Goal: Task Accomplishment & Management: Use online tool/utility

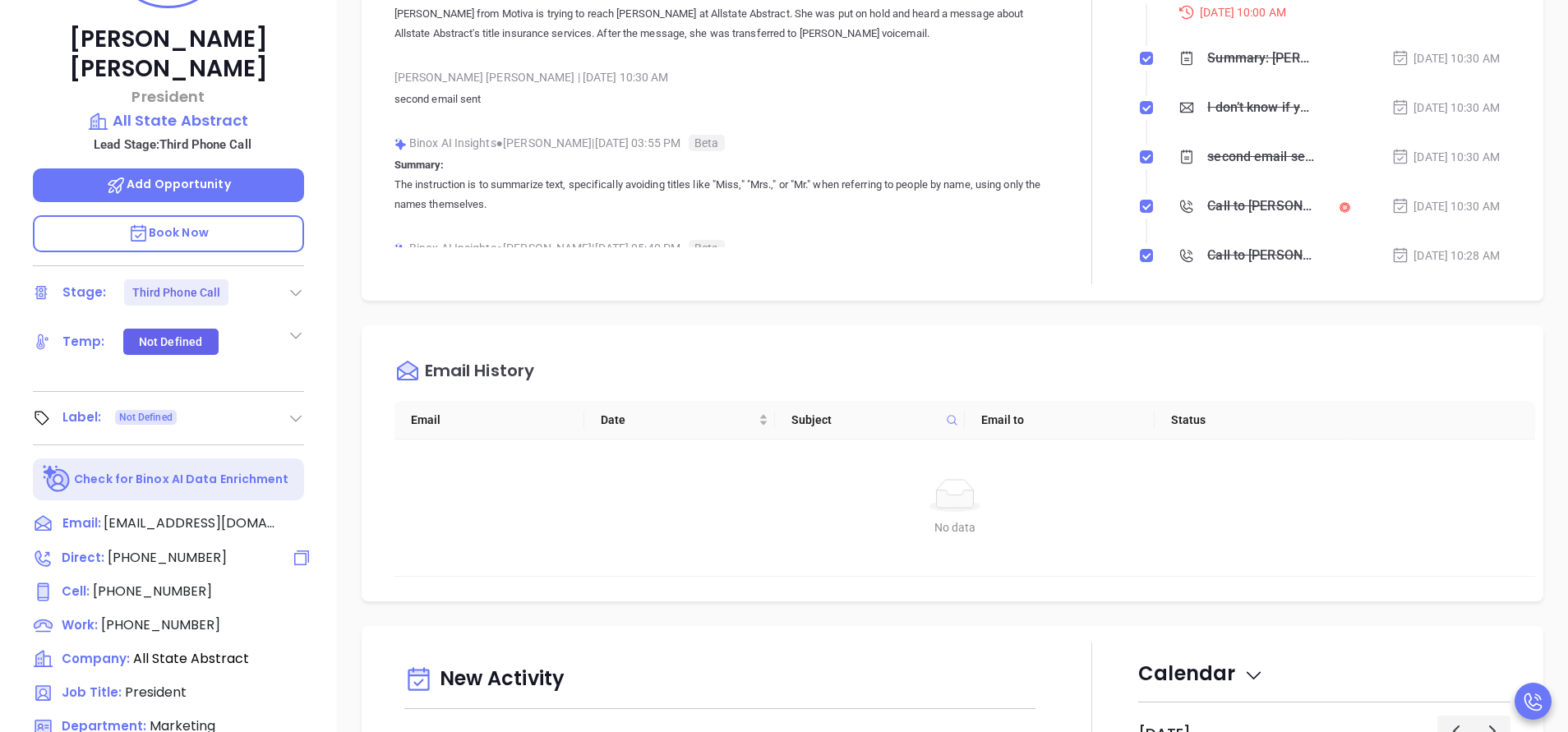
scroll to position [477, 0]
click at [183, 548] on span "[PHONE_NUMBER]" at bounding box center [166, 557] width 119 height 19
type input "[PHONE_NUMBER]"
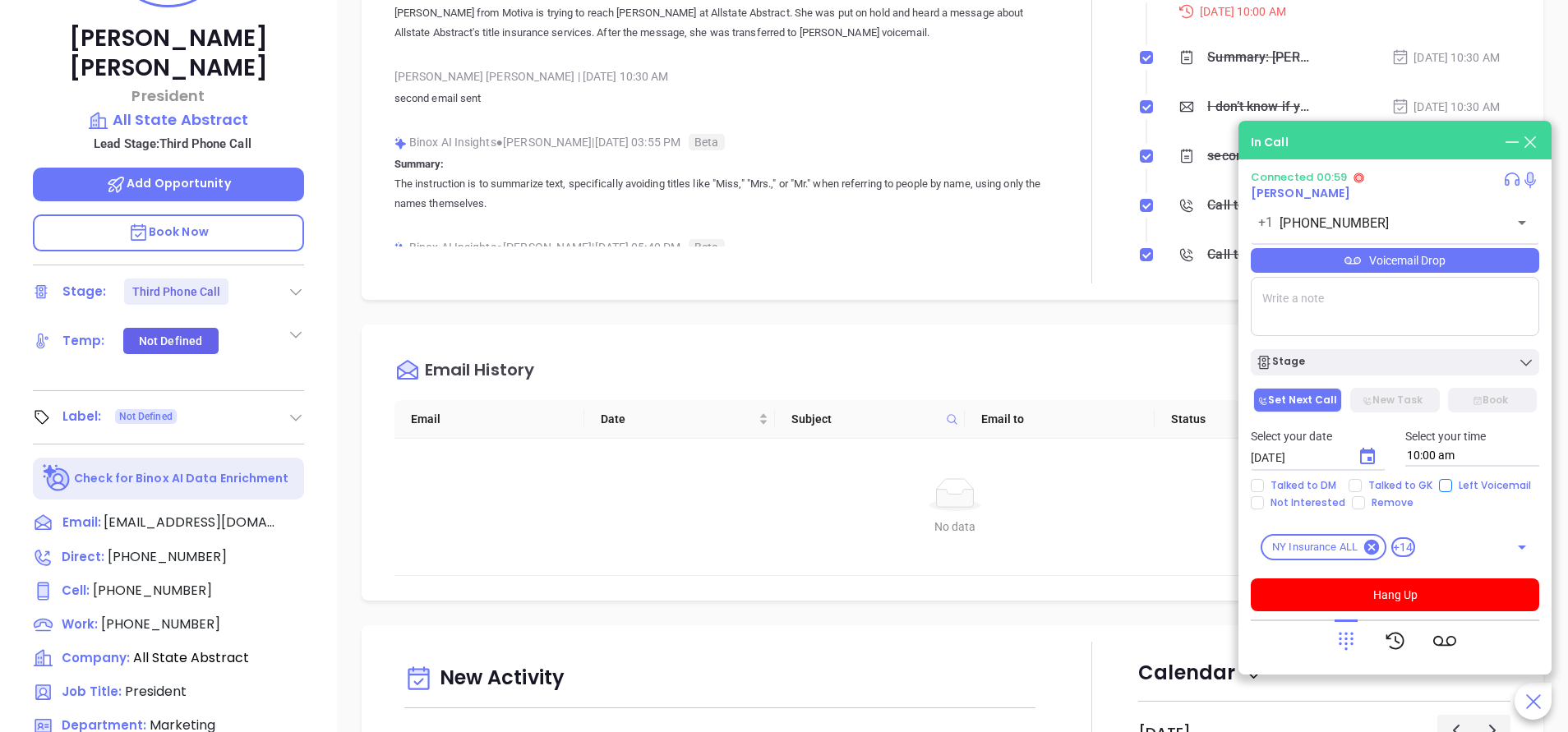
click at [1442, 487] on input "Left Voicemail" at bounding box center [1446, 486] width 13 height 13
checkbox input "true"
click at [1371, 264] on div "Voicemail Drop" at bounding box center [1395, 260] width 288 height 25
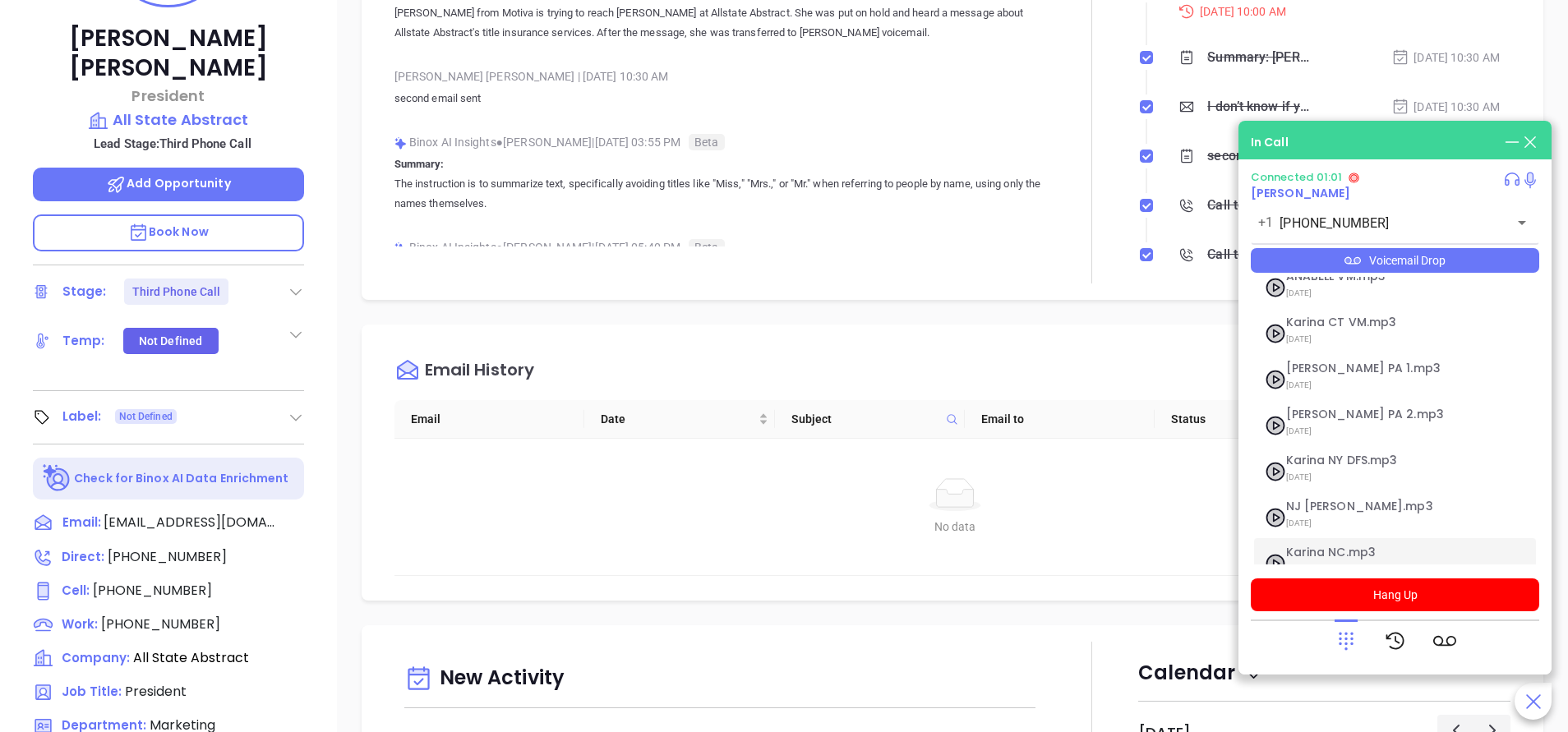
scroll to position [133, 0]
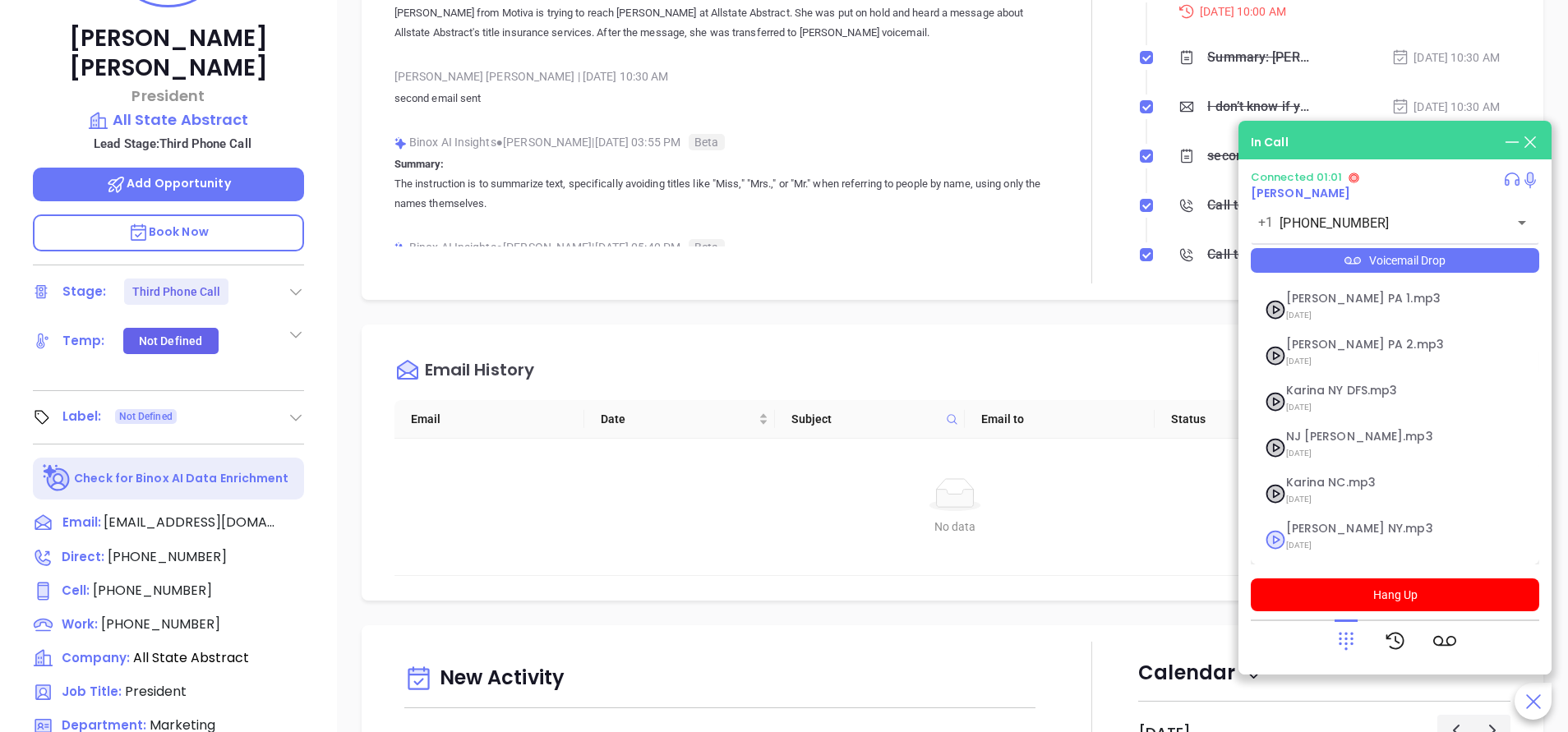
click at [1312, 538] on span "[DATE]" at bounding box center [1375, 546] width 178 height 21
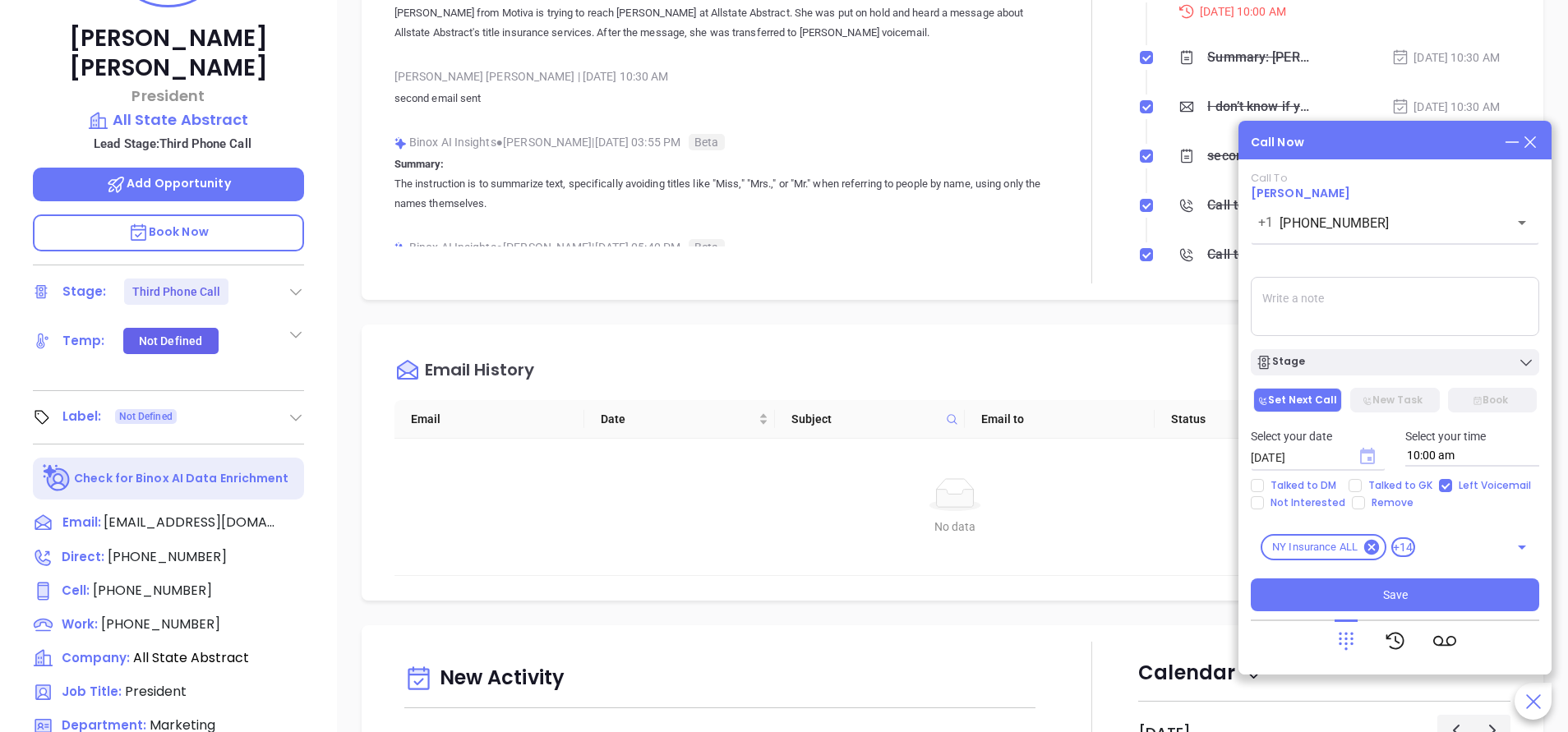
click at [1374, 452] on icon "Choose date, selected date is Sep 24, 2025" at bounding box center [1368, 455] width 15 height 16
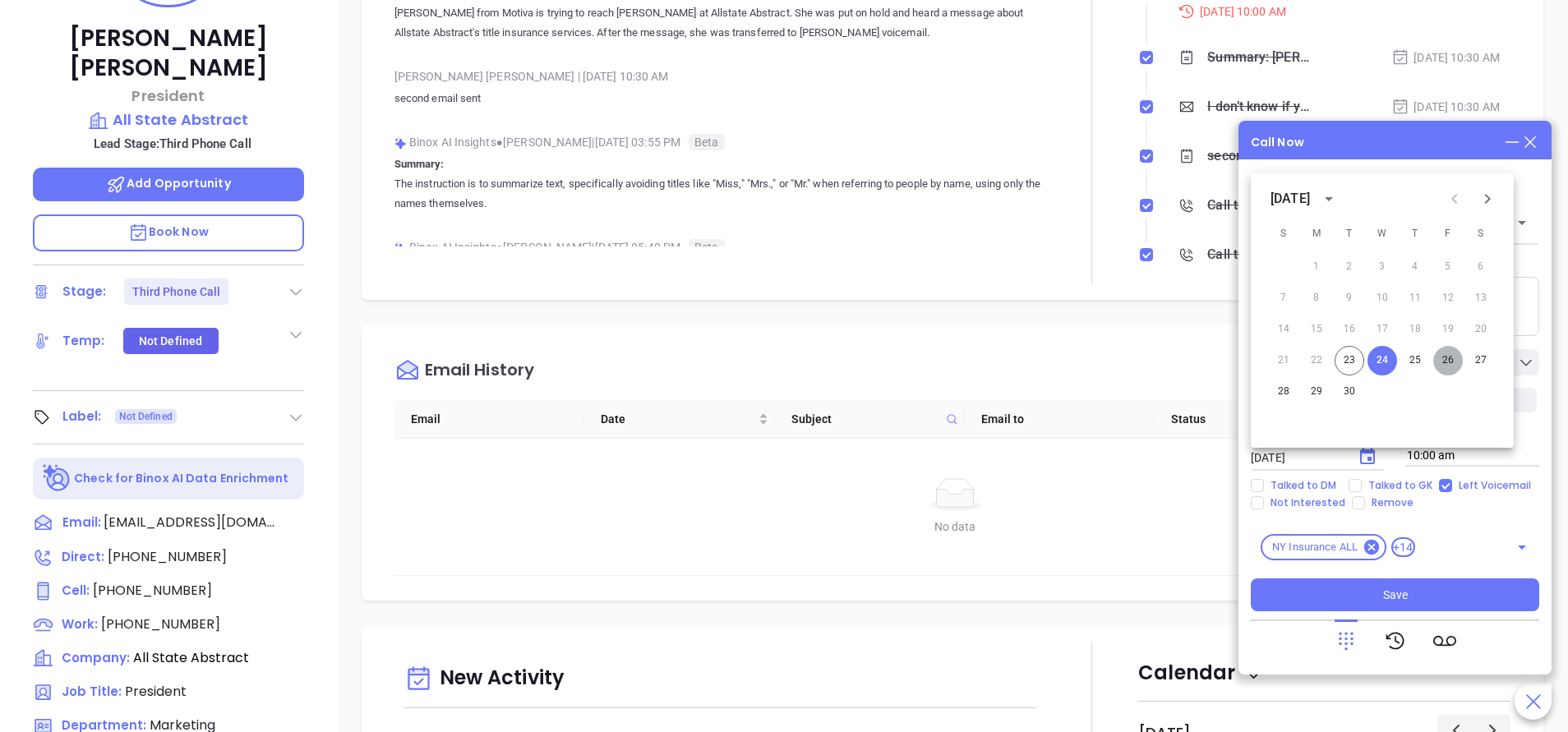
click at [1452, 360] on button "26" at bounding box center [1448, 360] width 29 height 29
type input "[DATE]"
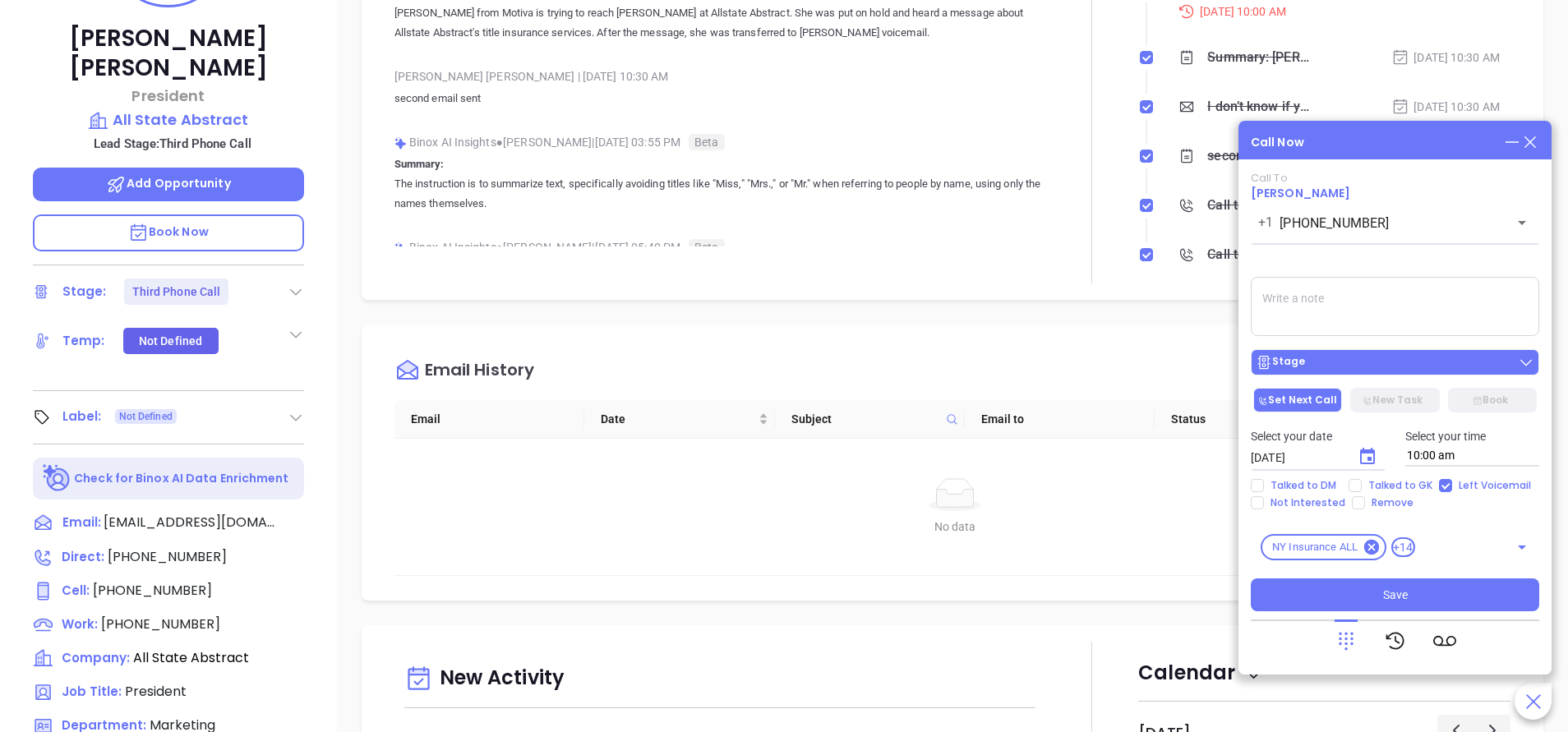
click at [1447, 356] on div "Stage" at bounding box center [1395, 362] width 279 height 16
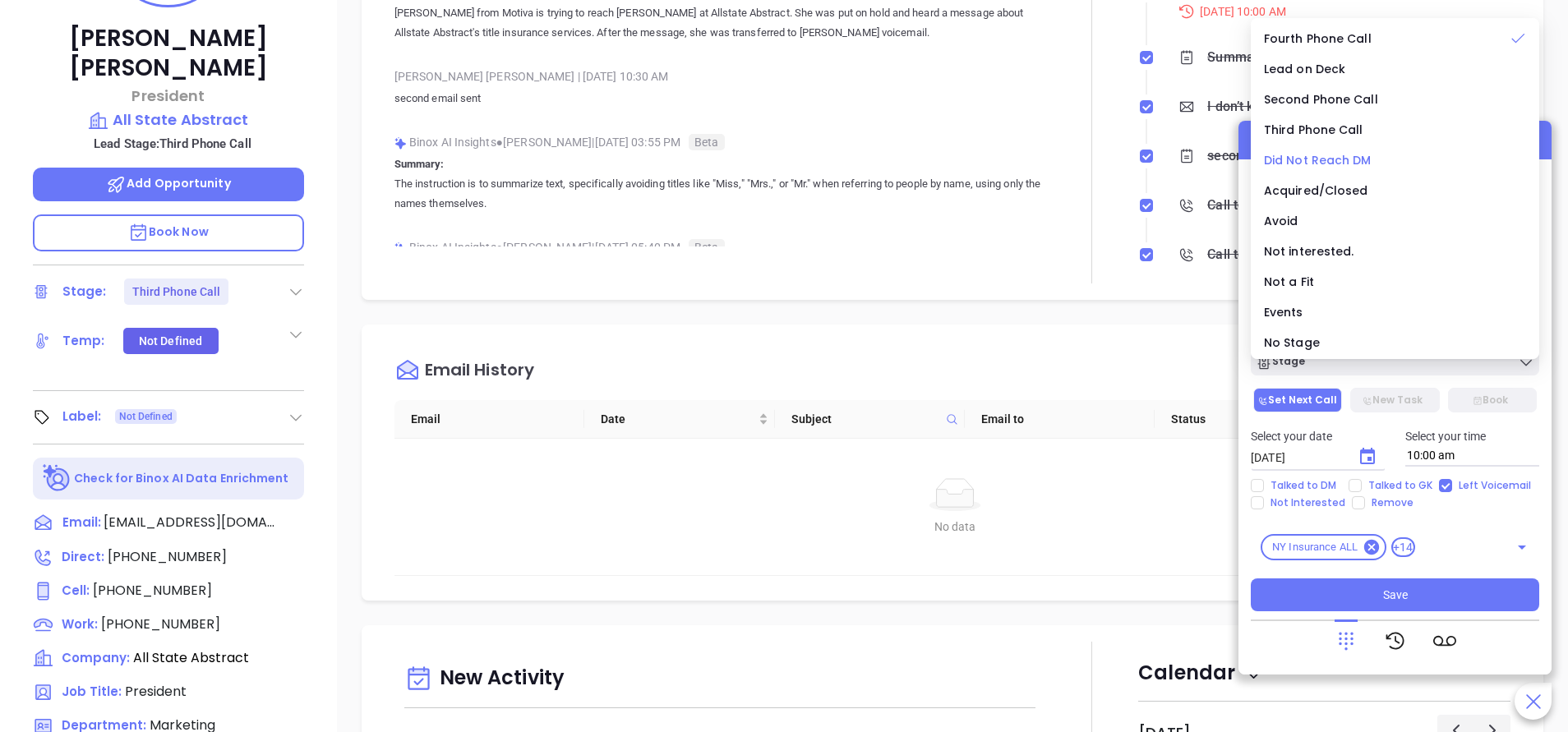
click at [1335, 161] on span "Did Not Reach DM" at bounding box center [1318, 160] width 107 height 16
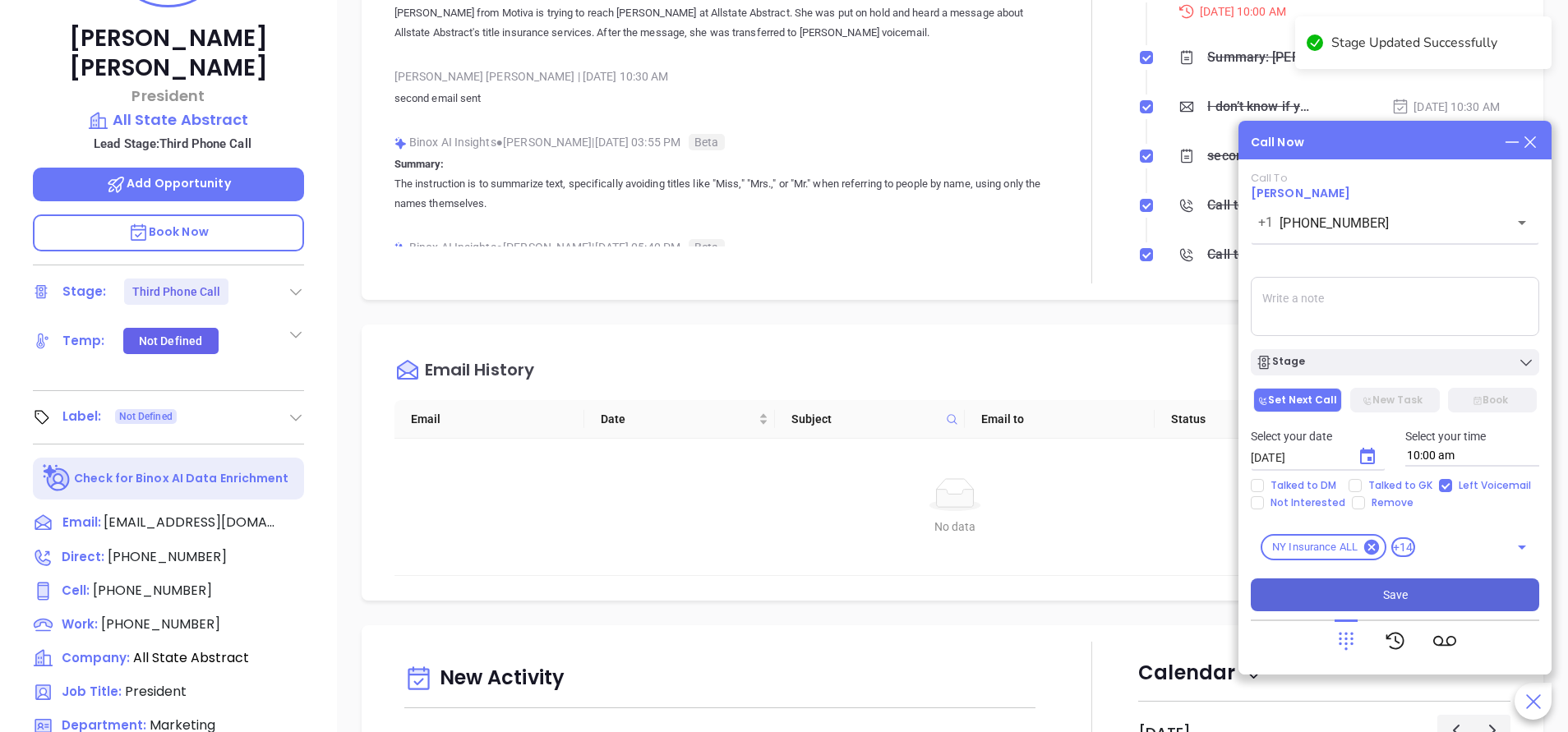
click at [1432, 598] on button "Save" at bounding box center [1395, 595] width 288 height 33
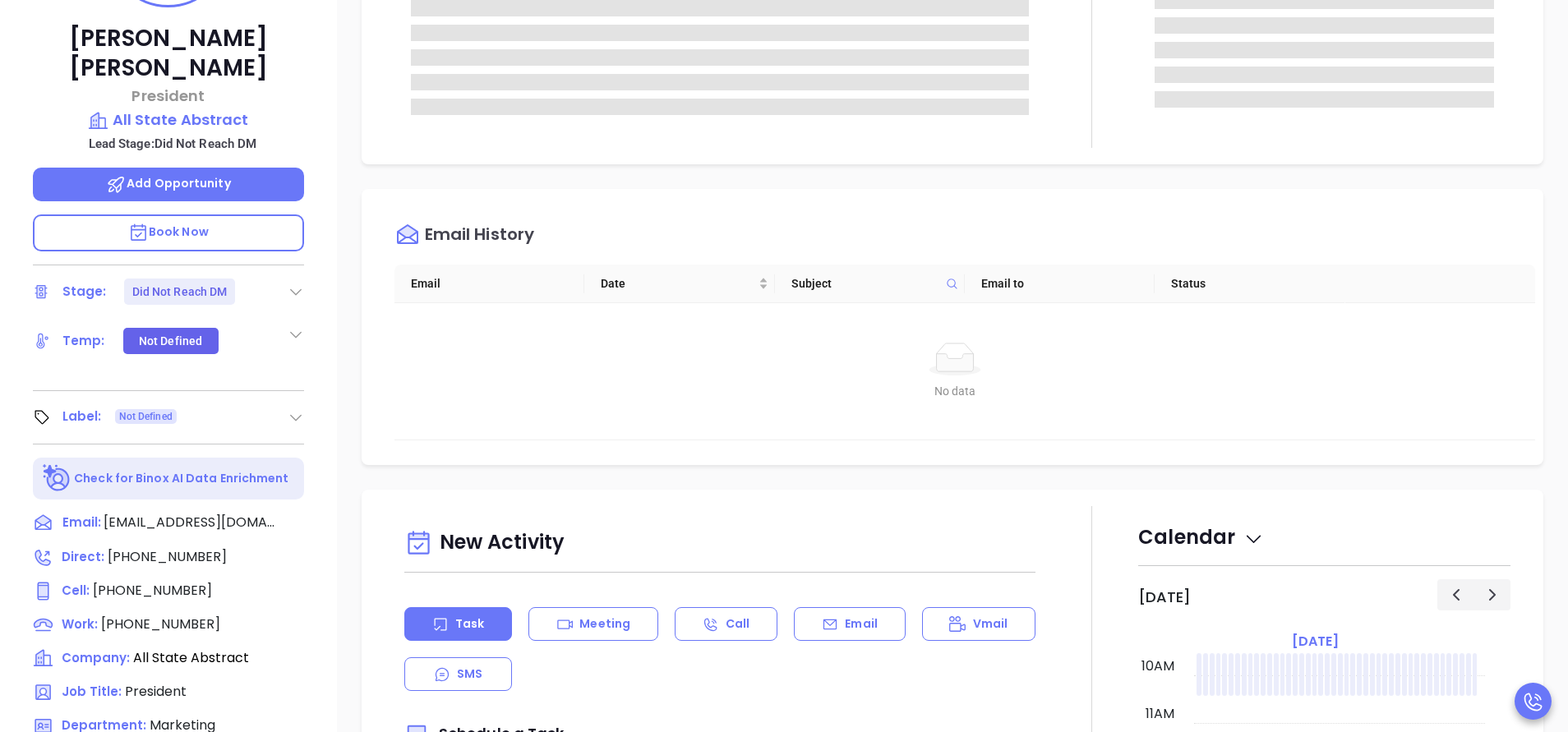
scroll to position [124, 0]
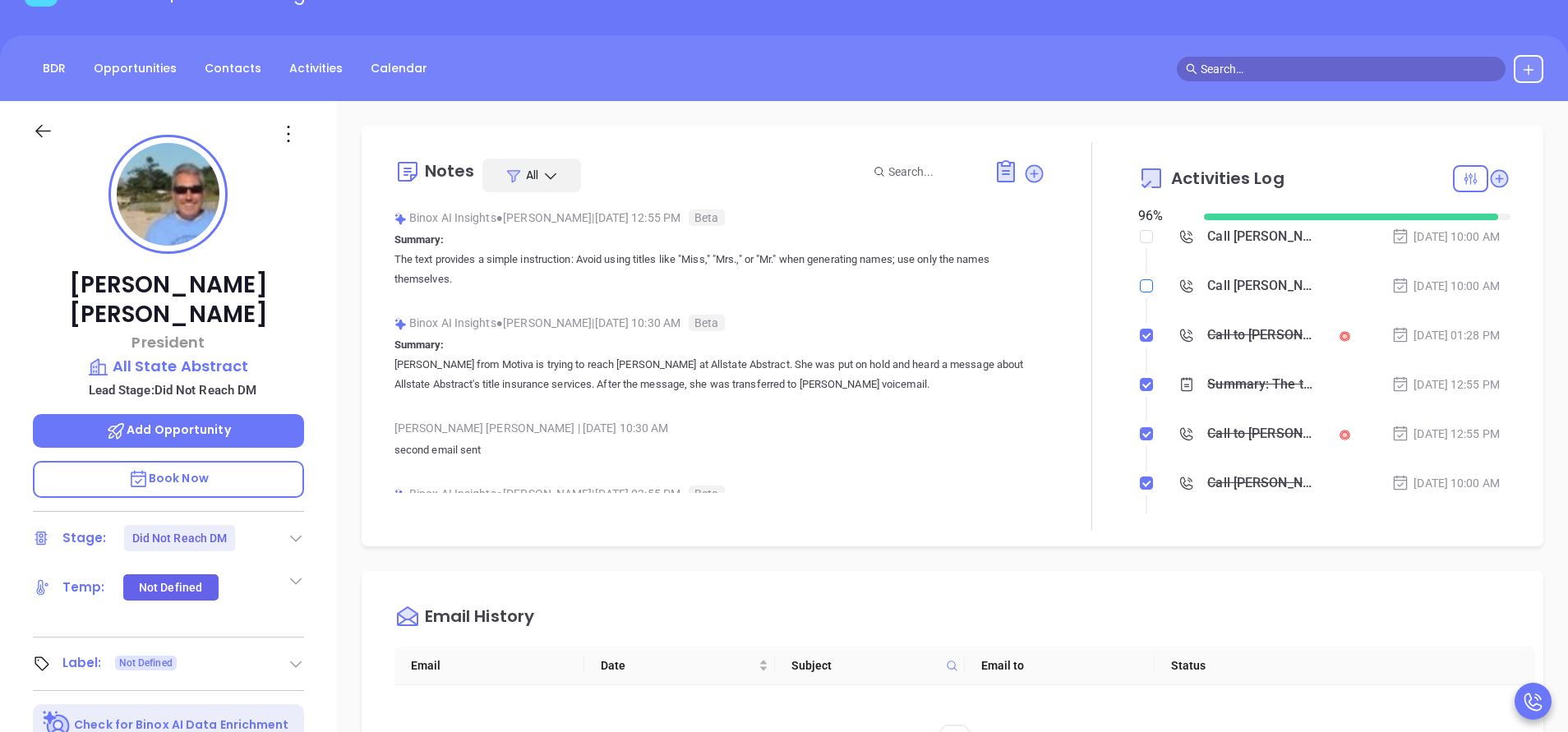
click at [1140, 282] on input "checkbox" at bounding box center [1147, 286] width 13 height 13
checkbox input "true"
click at [1140, 237] on input "checkbox" at bounding box center [1147, 237] width 13 height 13
checkbox input "true"
